Goal: Find specific page/section: Find specific page/section

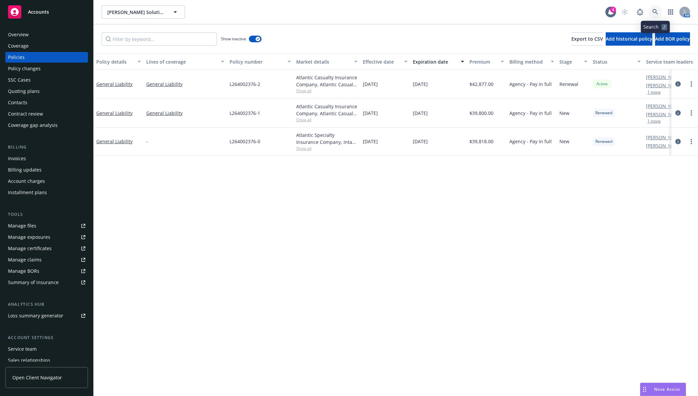
click at [654, 16] on link at bounding box center [654, 11] width 13 height 13
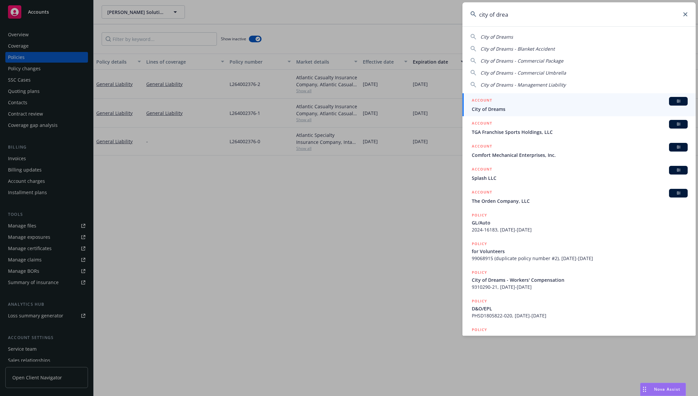
type input "city of drea"
click at [548, 99] on div "ACCOUNT BI" at bounding box center [580, 101] width 216 height 9
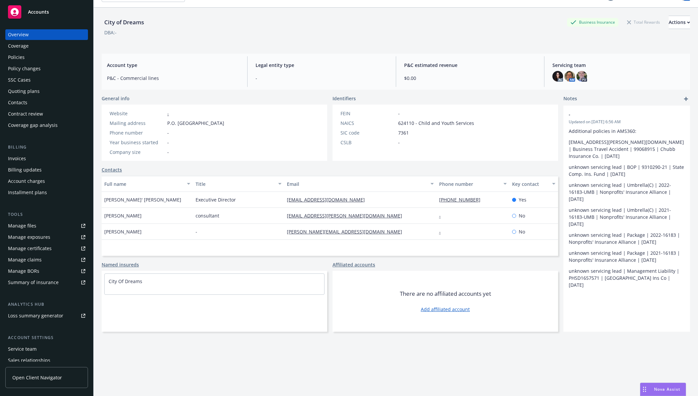
scroll to position [24, 0]
